Goal: Task Accomplishment & Management: Use online tool/utility

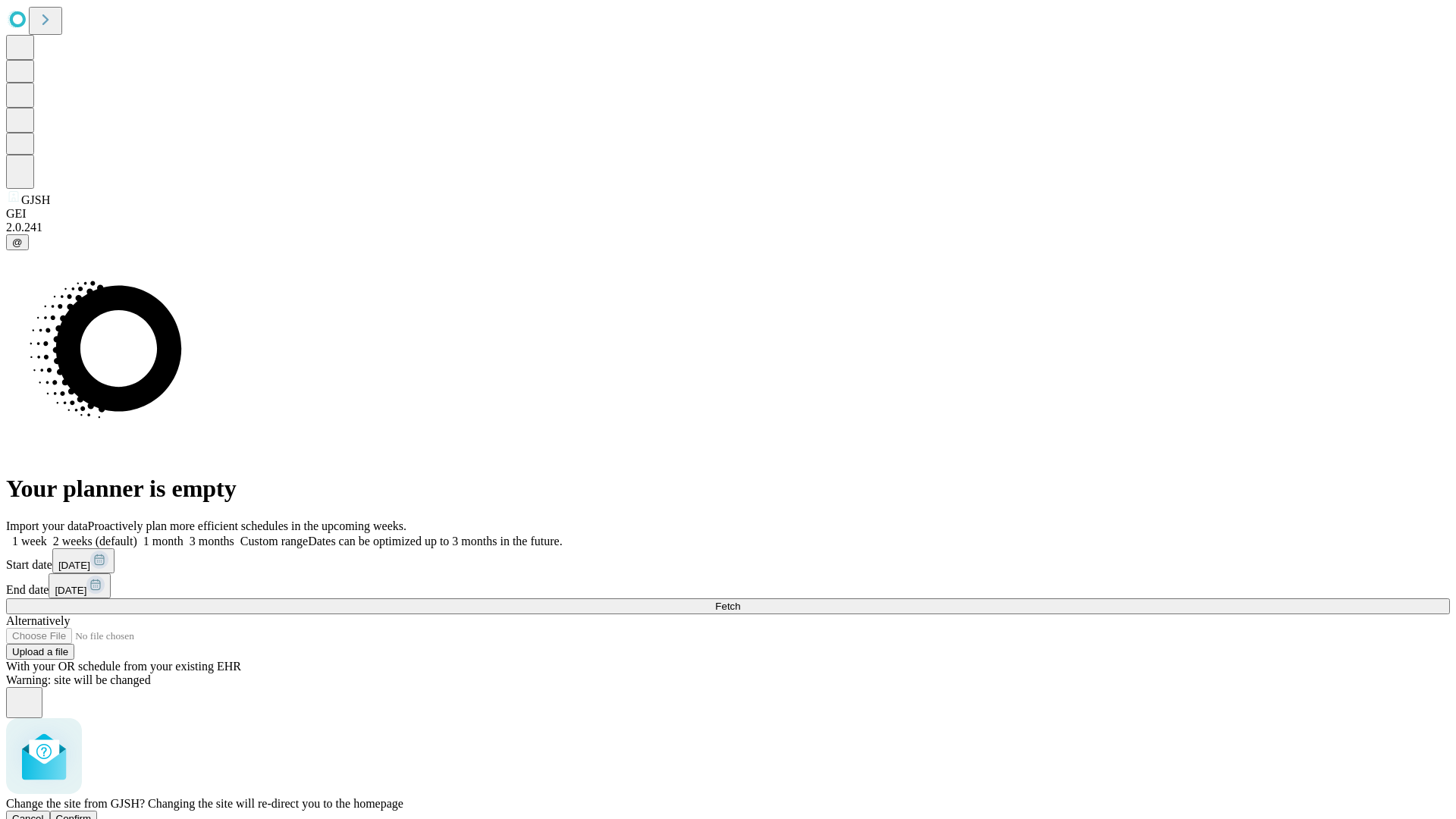
click at [92, 813] on span "Confirm" at bounding box center [74, 818] width 35 height 12
click at [184, 535] on label "1 month" at bounding box center [160, 541] width 46 height 13
click at [740, 601] on span "Fetch" at bounding box center [728, 606] width 25 height 12
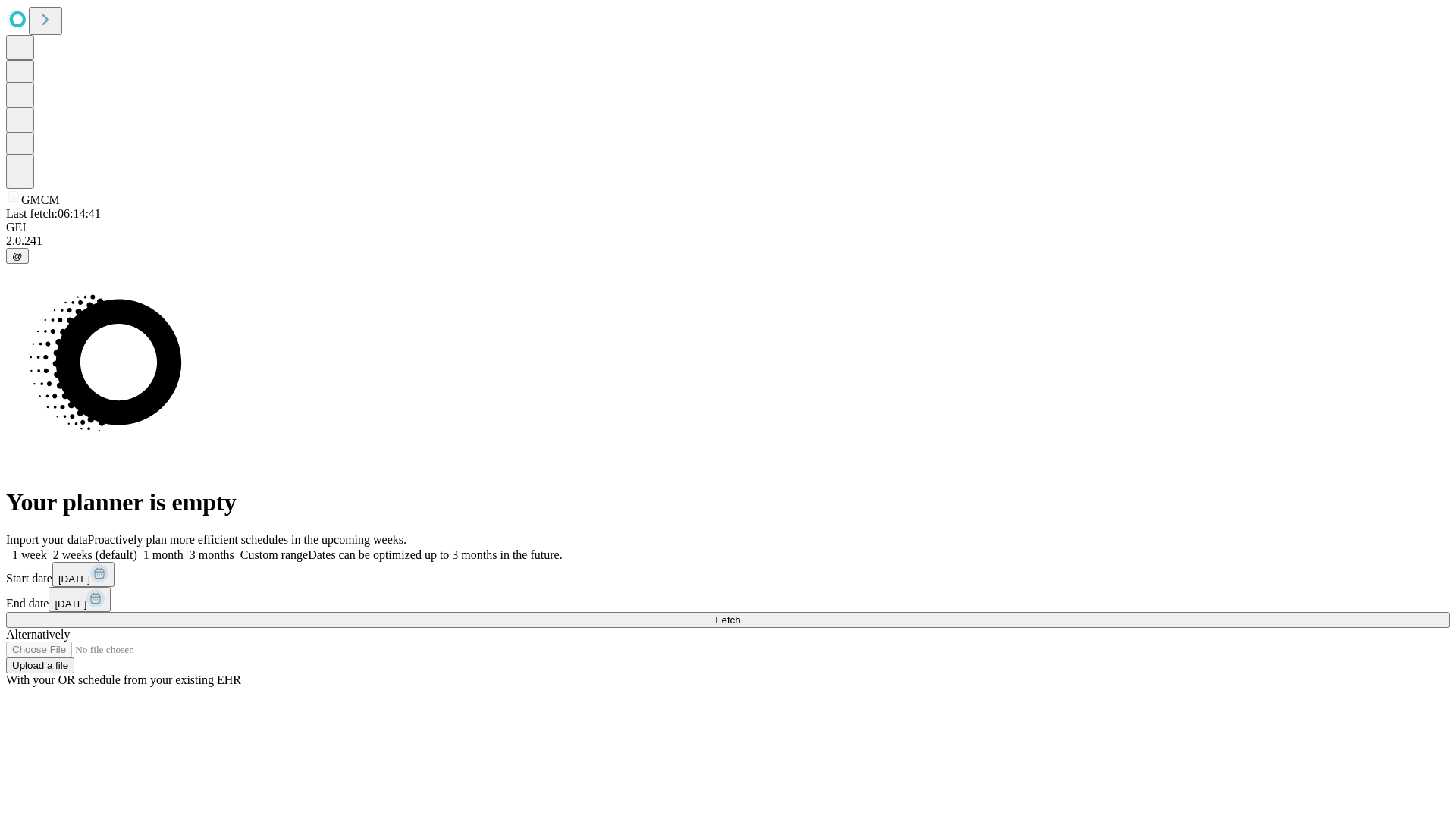
click at [184, 548] on label "1 month" at bounding box center [160, 554] width 46 height 13
click at [740, 614] on span "Fetch" at bounding box center [728, 620] width 25 height 12
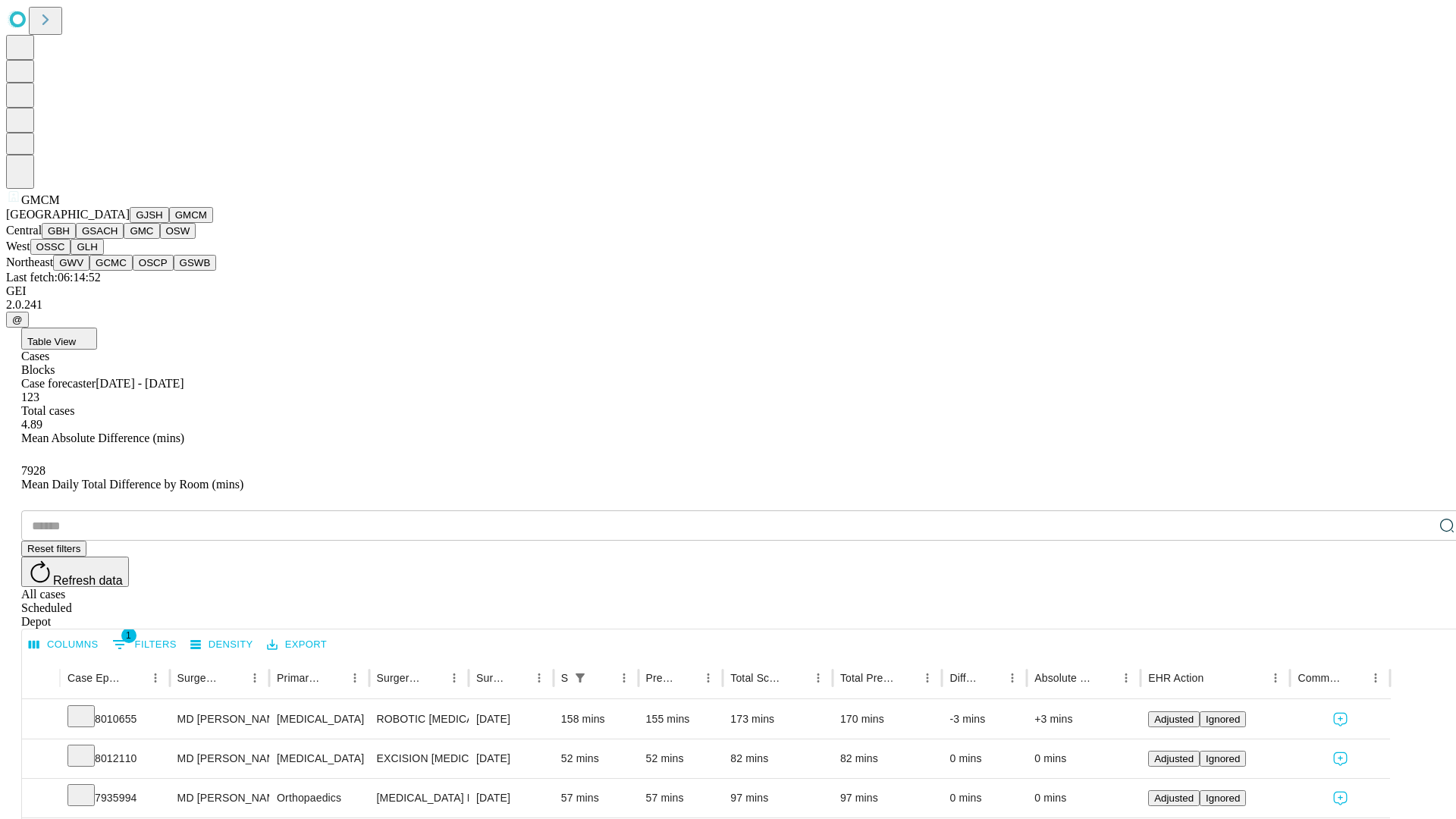
click at [76, 239] on button "GBH" at bounding box center [59, 231] width 34 height 16
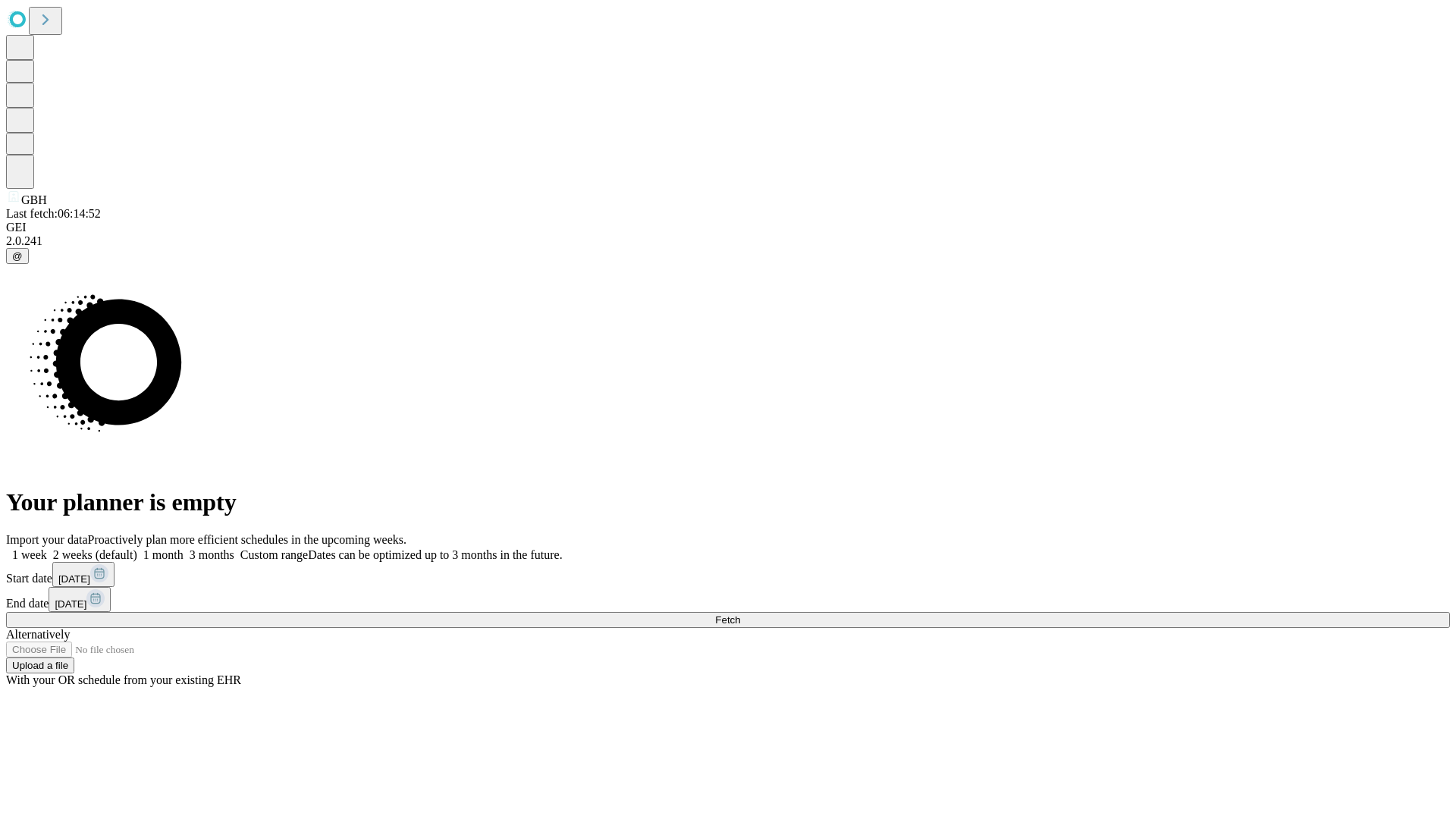
click at [184, 548] on label "1 month" at bounding box center [160, 554] width 46 height 13
click at [740, 614] on span "Fetch" at bounding box center [728, 620] width 25 height 12
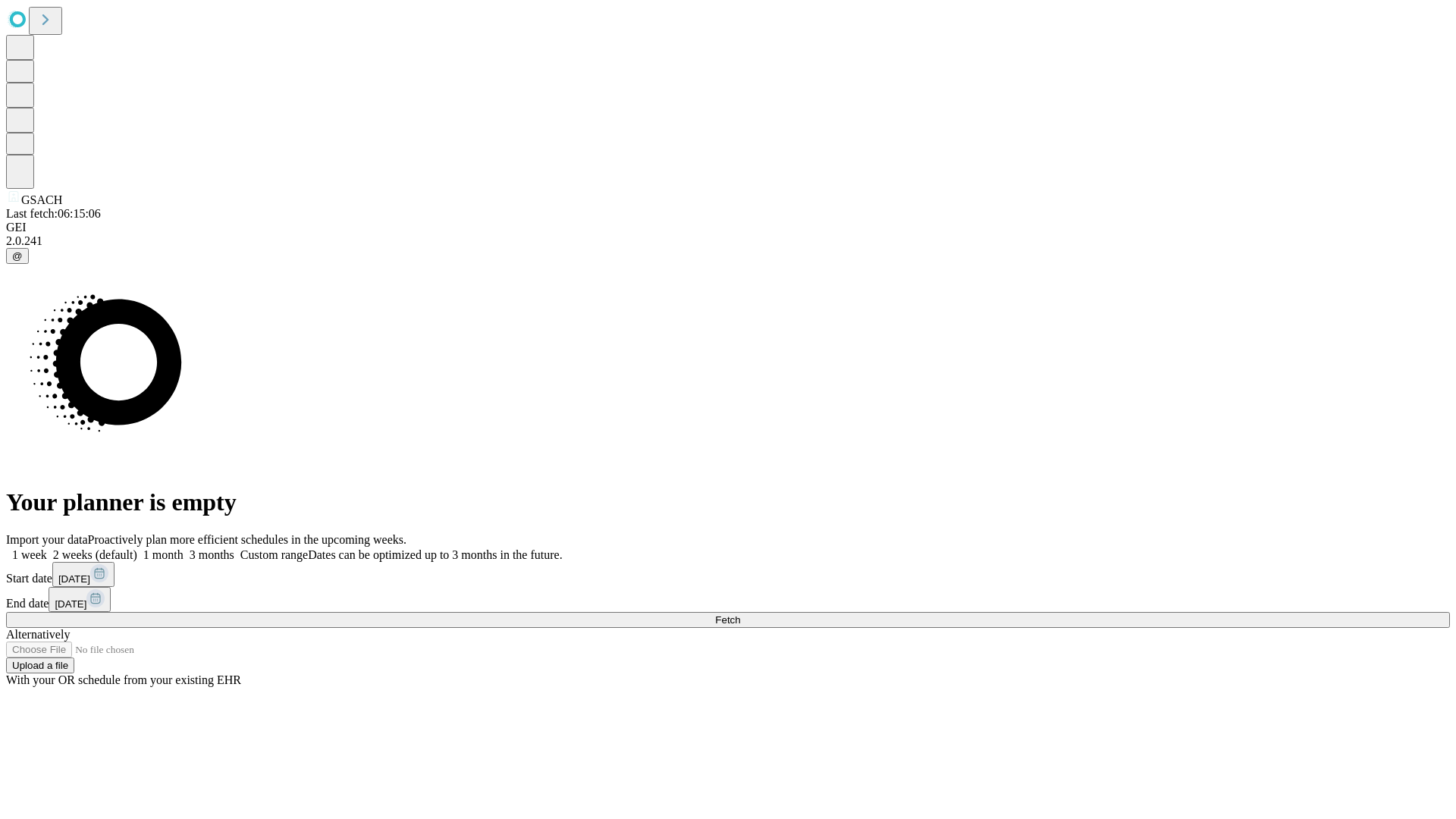
click at [740, 614] on span "Fetch" at bounding box center [728, 620] width 25 height 12
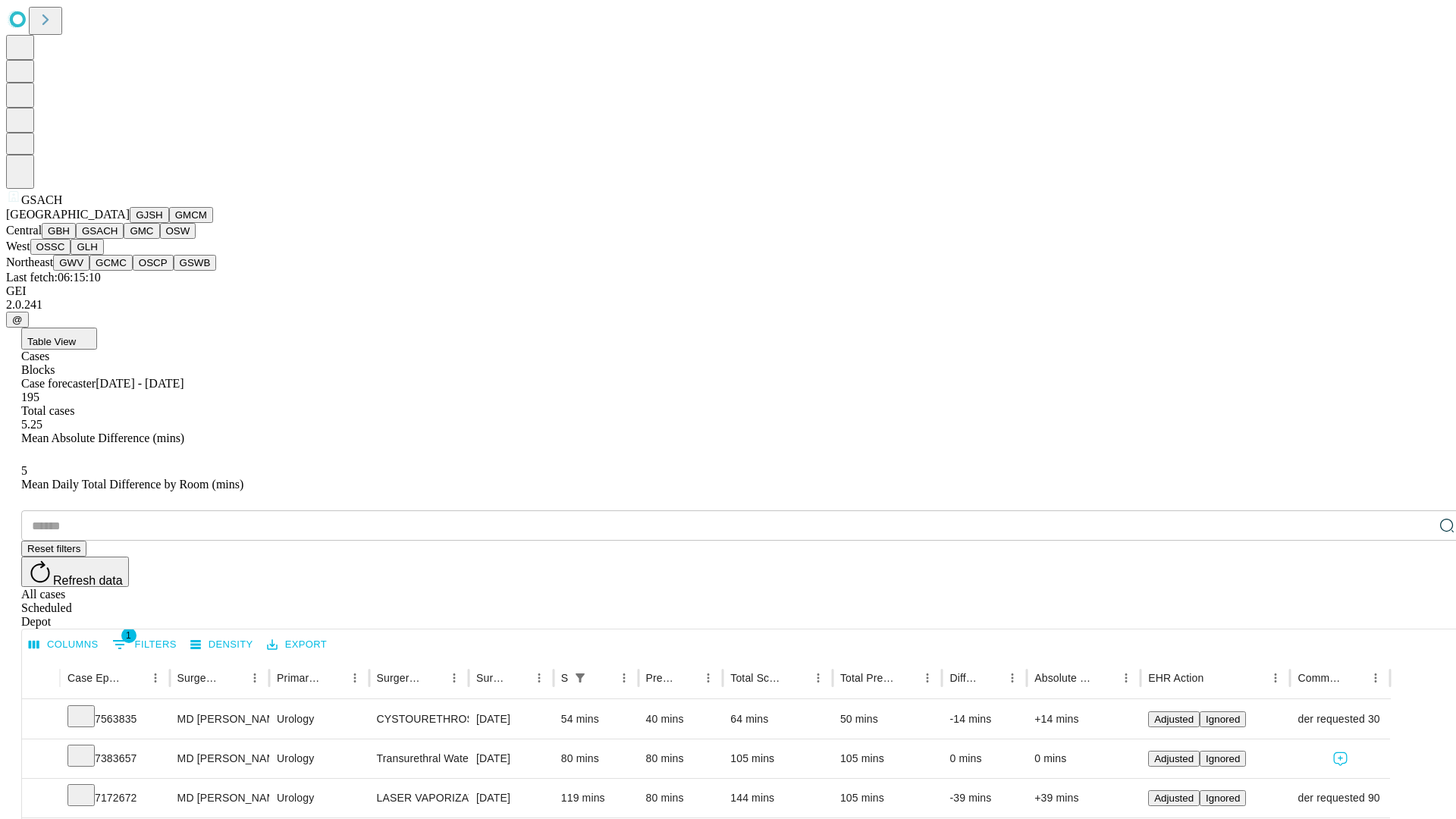
click at [123, 239] on button "GMC" at bounding box center [141, 231] width 35 height 16
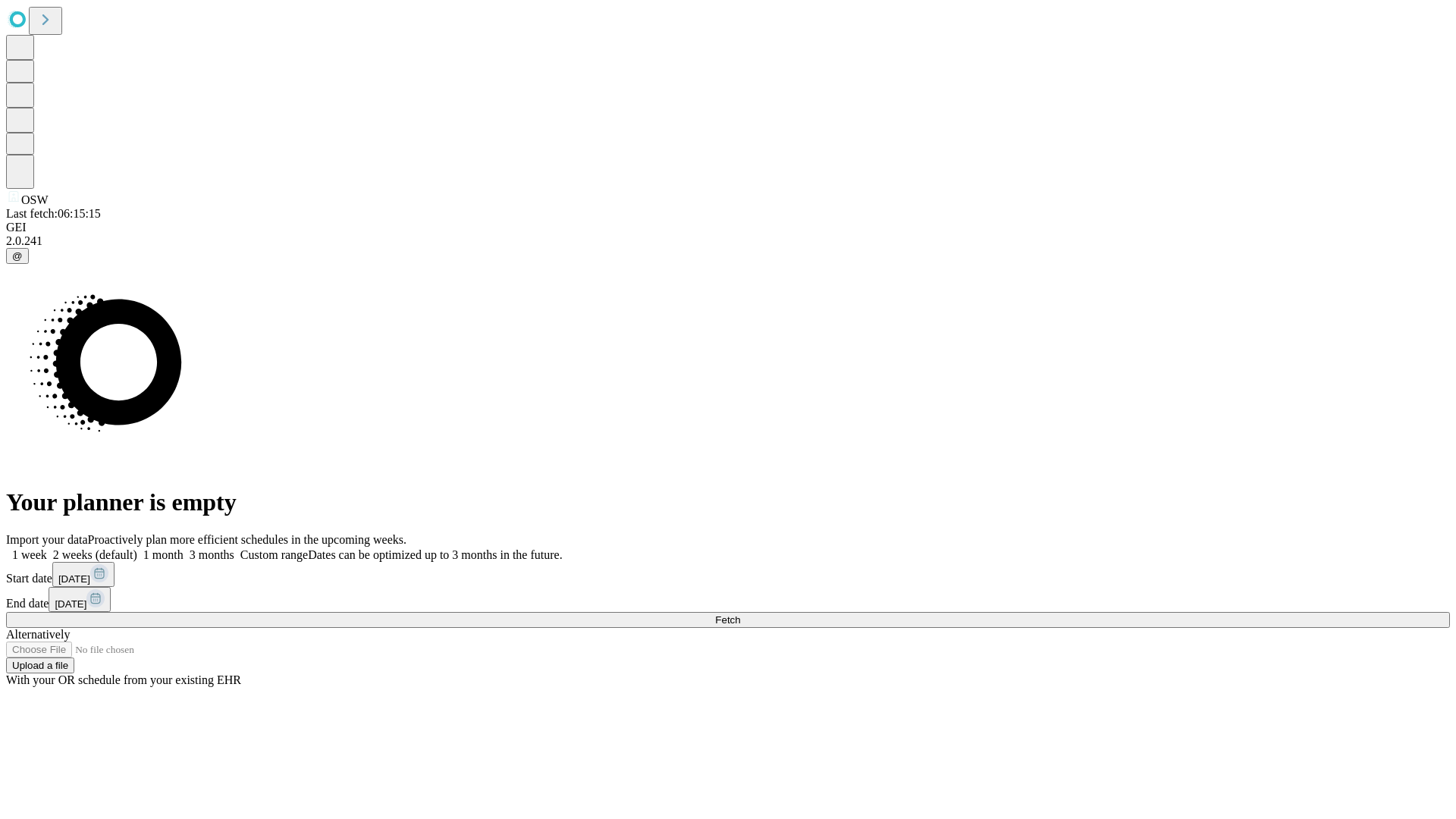
click at [184, 548] on label "1 month" at bounding box center [160, 554] width 46 height 13
click at [740, 614] on span "Fetch" at bounding box center [728, 620] width 25 height 12
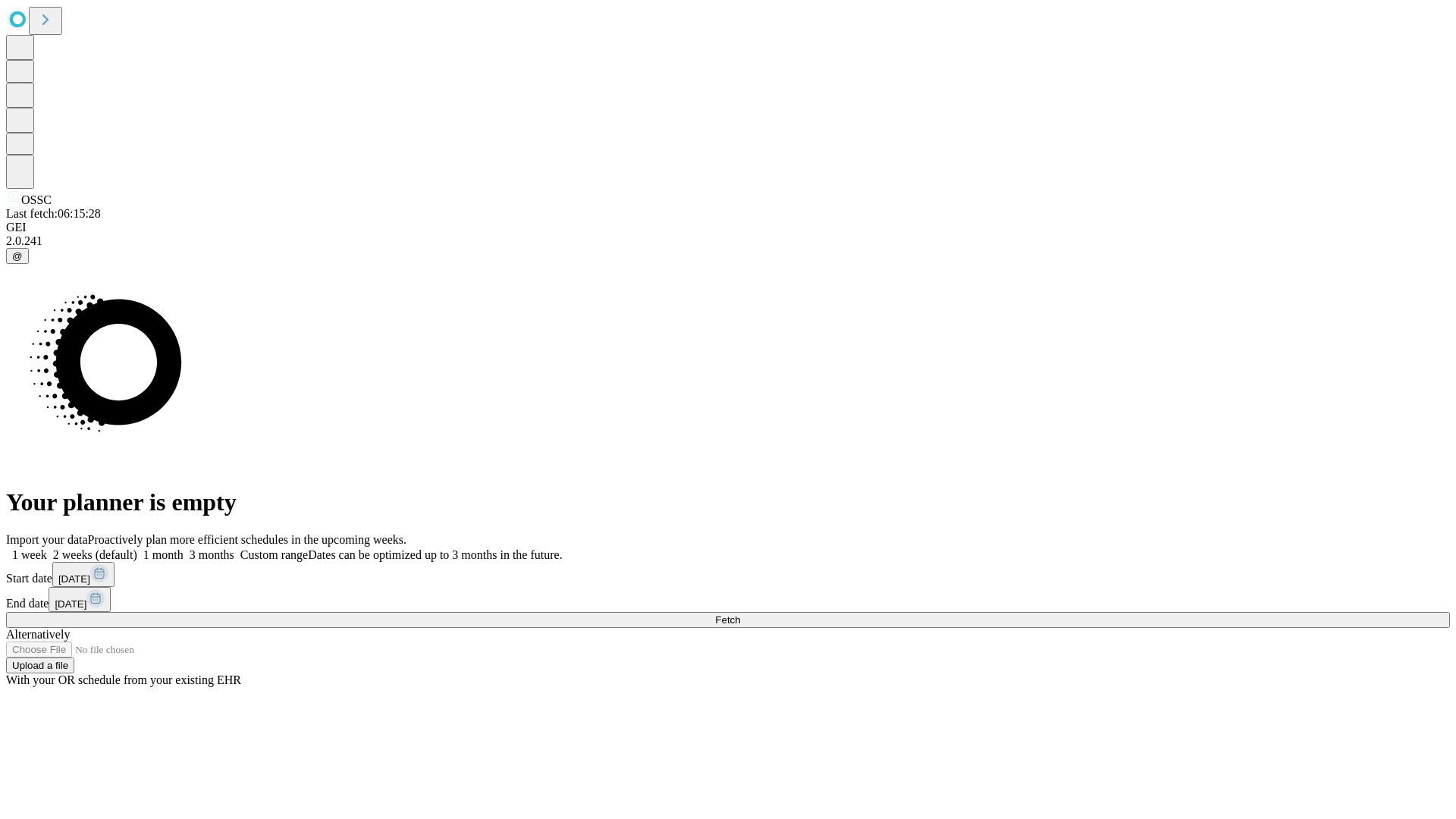
click at [184, 548] on label "1 month" at bounding box center [160, 554] width 46 height 13
click at [740, 614] on span "Fetch" at bounding box center [728, 620] width 25 height 12
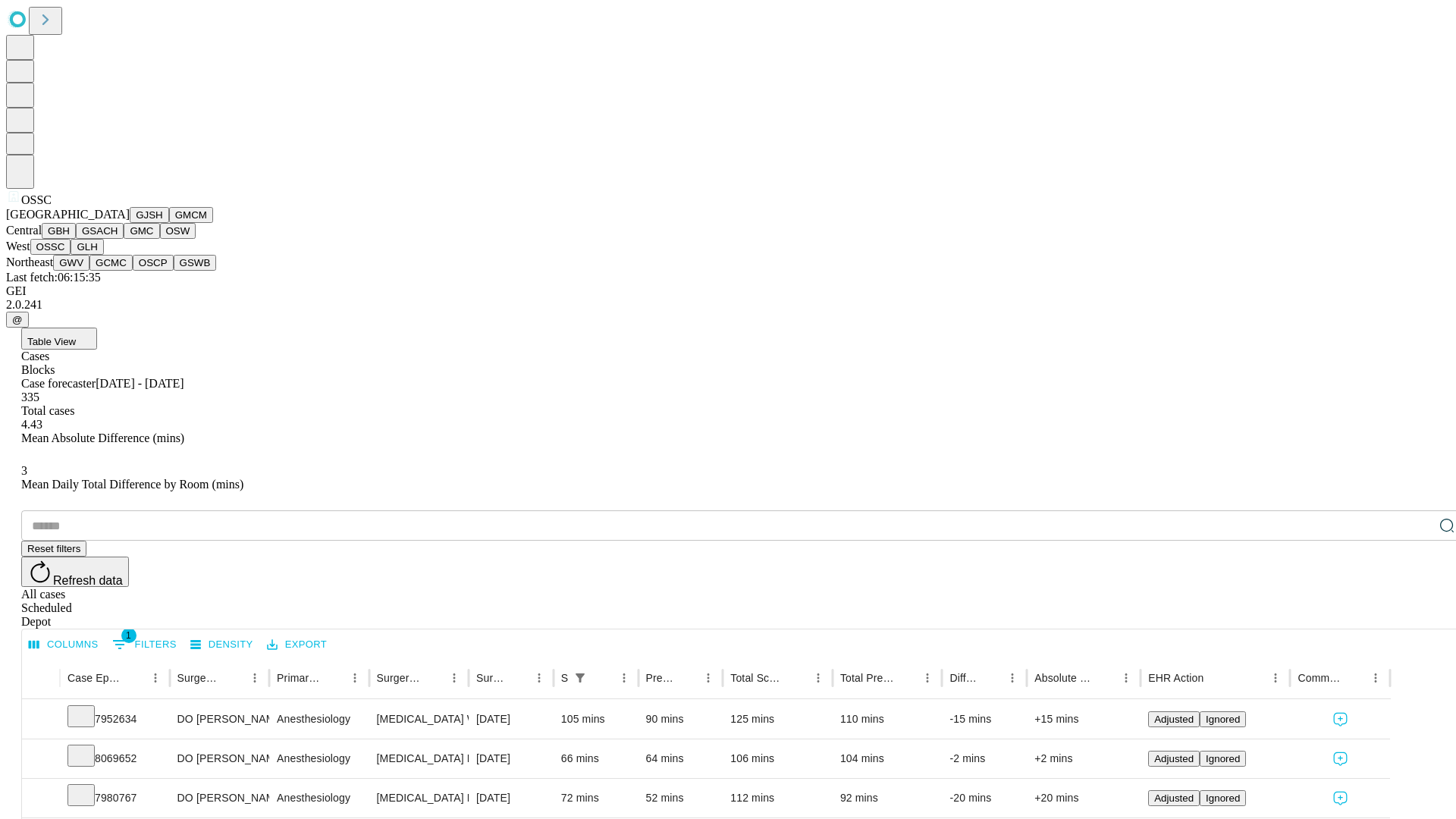
click at [103, 255] on button "GLH" at bounding box center [86, 247] width 32 height 16
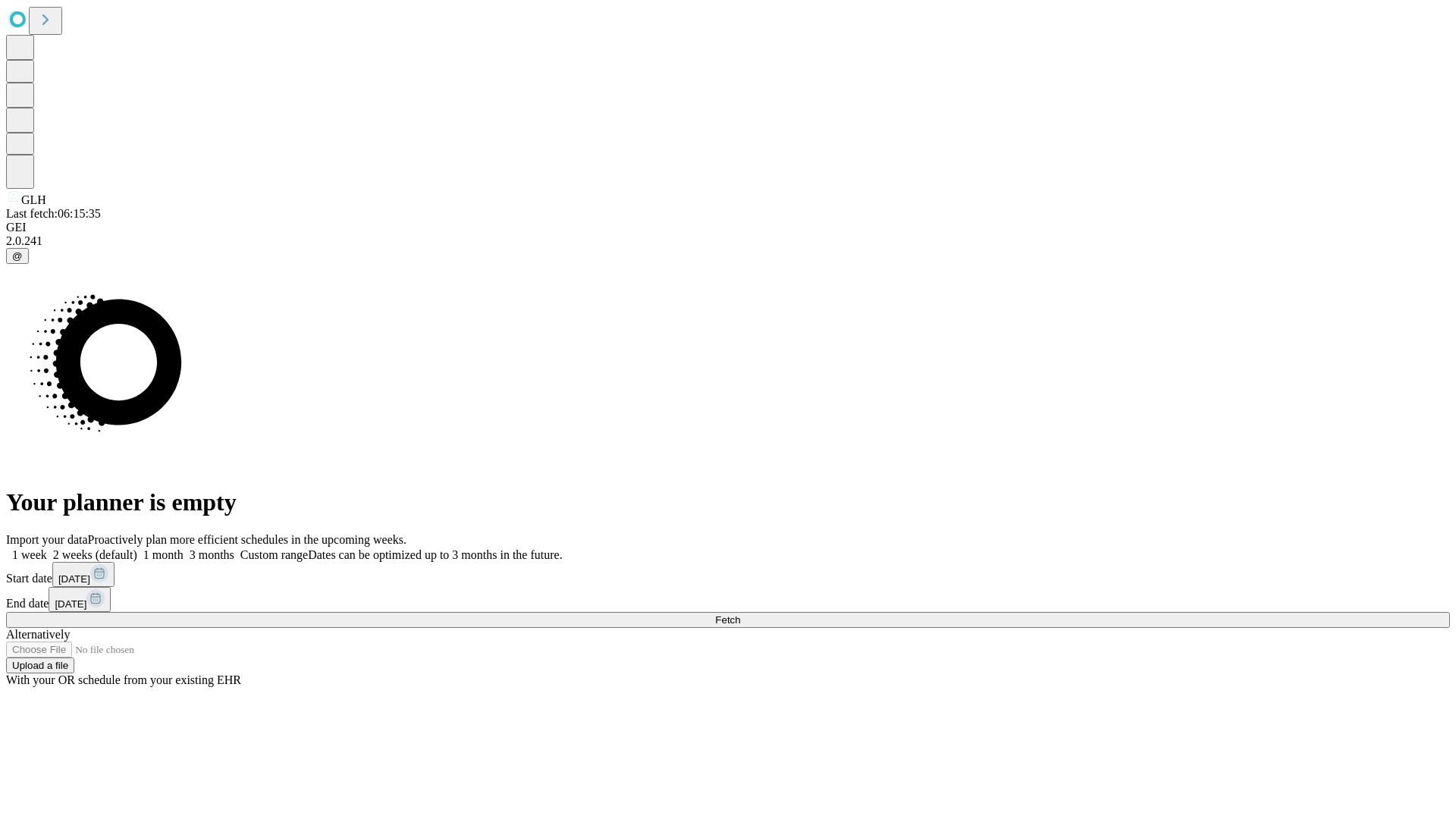
click at [184, 548] on label "1 month" at bounding box center [160, 554] width 46 height 13
click at [740, 614] on span "Fetch" at bounding box center [728, 620] width 25 height 12
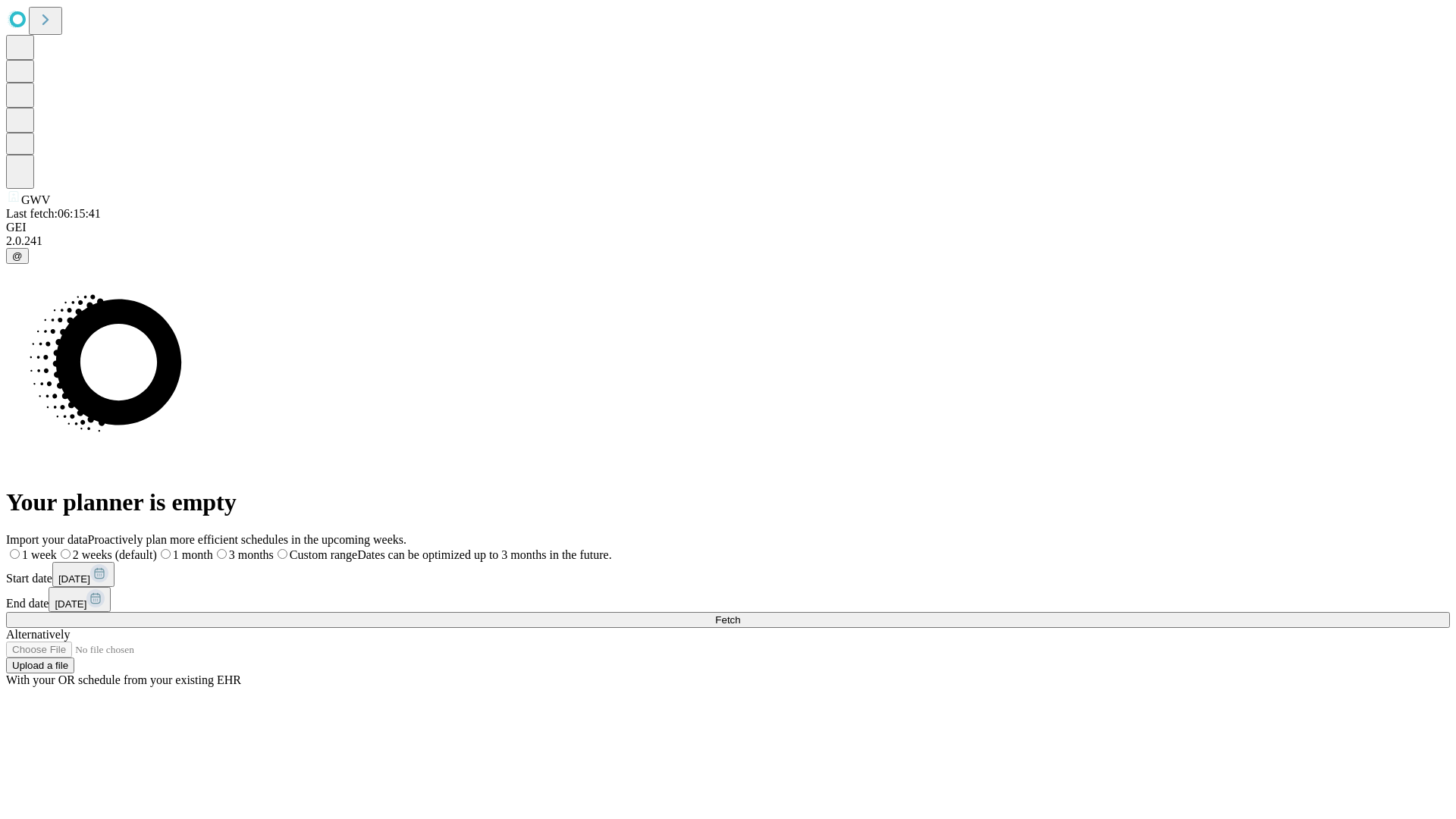
click at [213, 548] on label "1 month" at bounding box center [184, 554] width 56 height 13
click at [740, 614] on span "Fetch" at bounding box center [728, 620] width 25 height 12
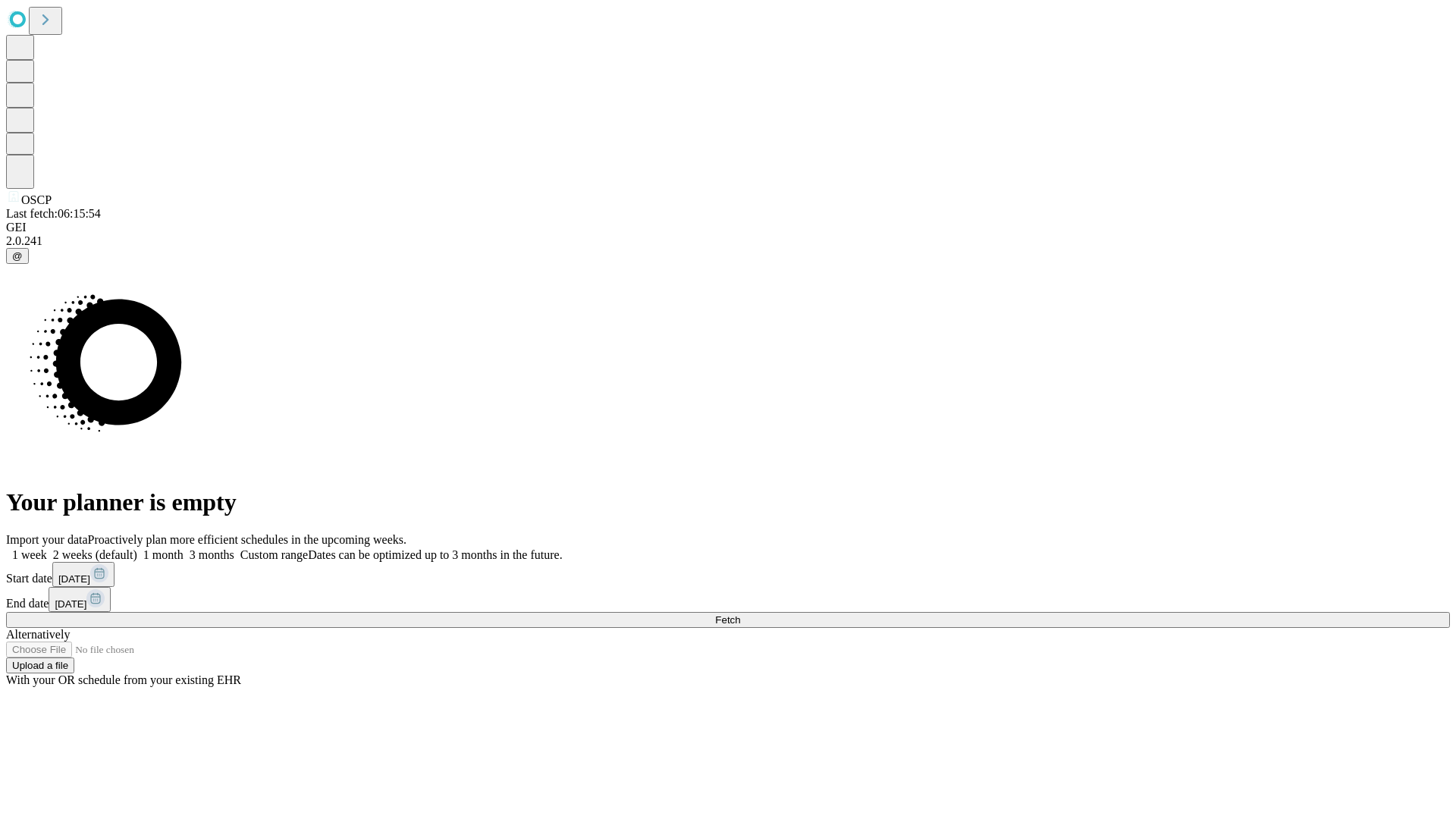
click at [184, 548] on label "1 month" at bounding box center [160, 554] width 46 height 13
click at [740, 614] on span "Fetch" at bounding box center [728, 620] width 25 height 12
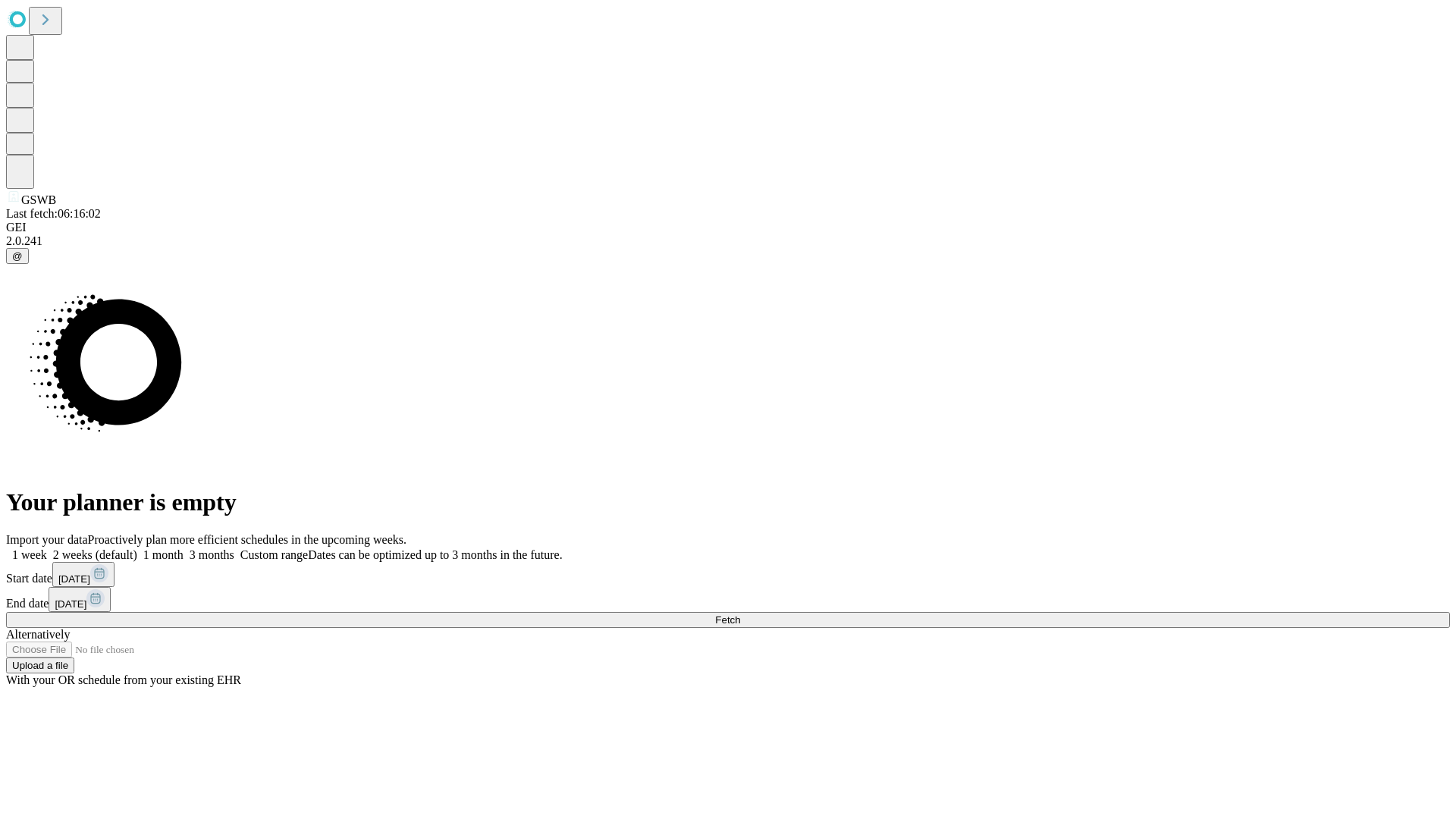
click at [184, 548] on label "1 month" at bounding box center [160, 554] width 46 height 13
click at [740, 614] on span "Fetch" at bounding box center [728, 620] width 25 height 12
